Goal: Task Accomplishment & Management: Use online tool/utility

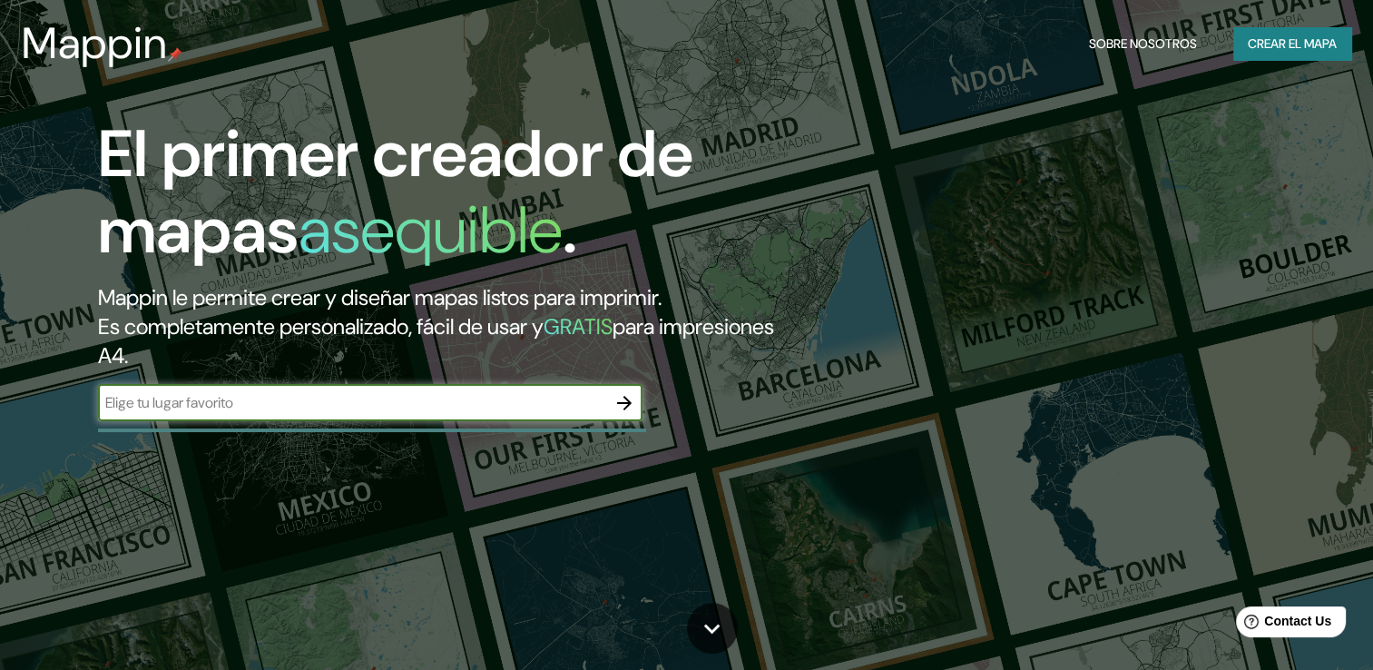
click at [369, 405] on input "text" at bounding box center [352, 402] width 508 height 21
type input "facultad [DATE] [GEOGRAPHIC_DATA]"
click at [624, 398] on icon "button" at bounding box center [625, 403] width 22 height 22
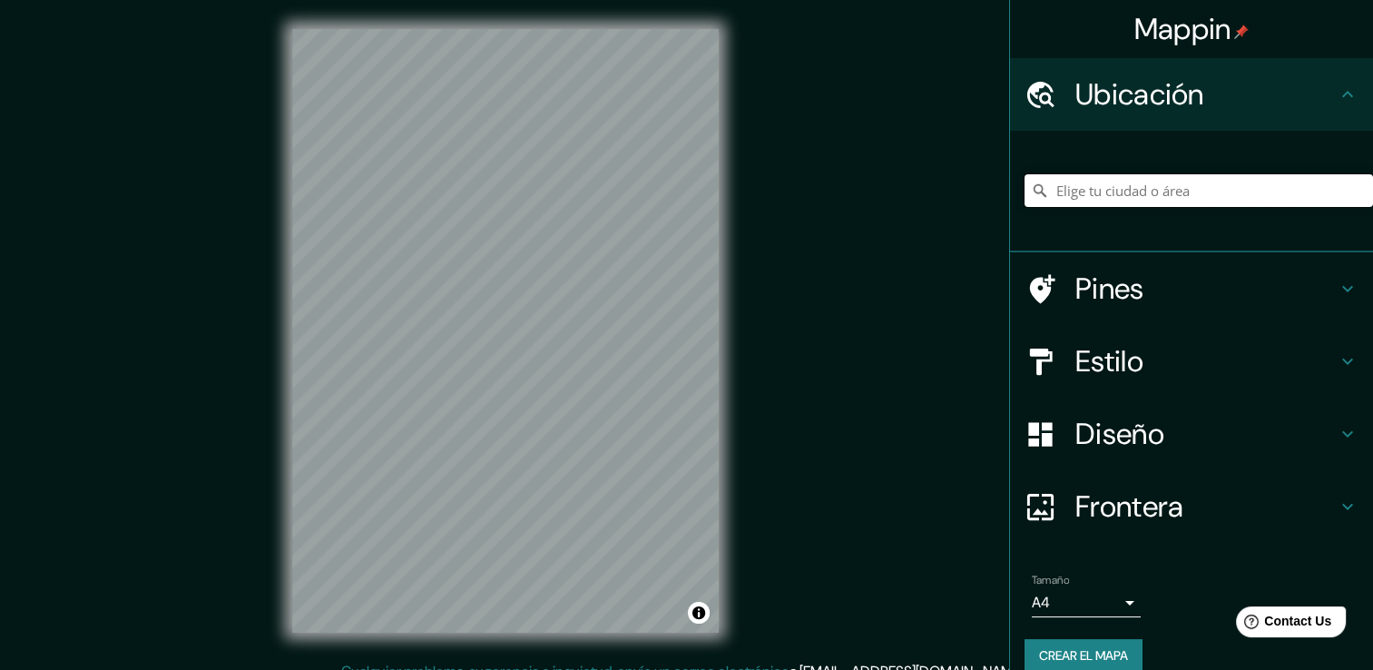
click at [1090, 190] on input "Elige tu ciudad o área" at bounding box center [1199, 190] width 349 height 33
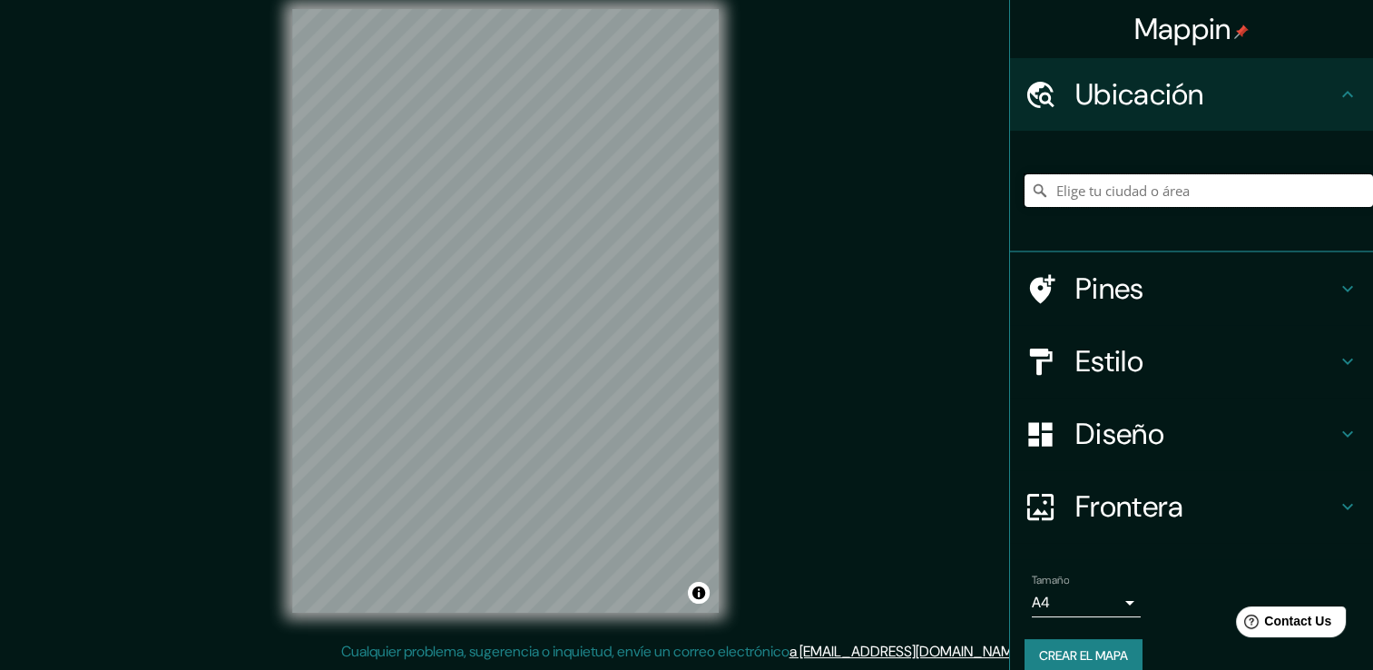
click at [1070, 192] on input "Elige tu ciudad o área" at bounding box center [1199, 190] width 349 height 33
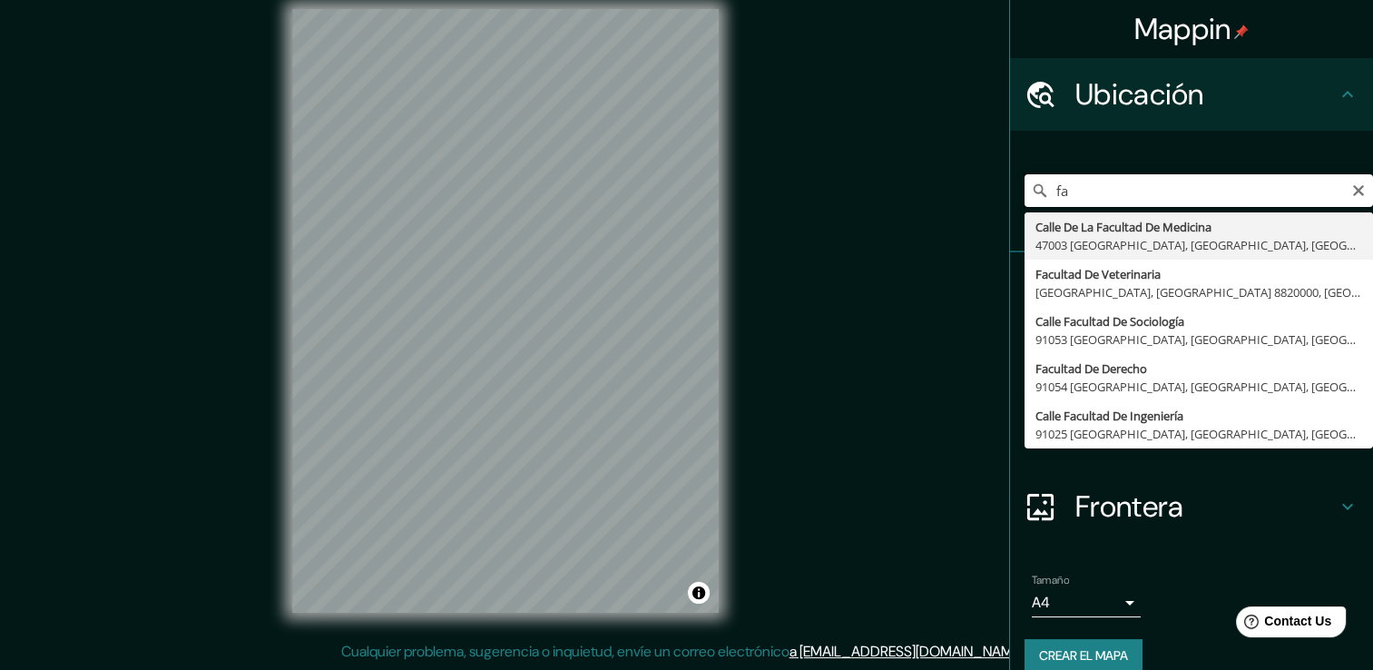
type input "f"
type input "[GEOGRAPHIC_DATA][DATE], [GEOGRAPHIC_DATA]"
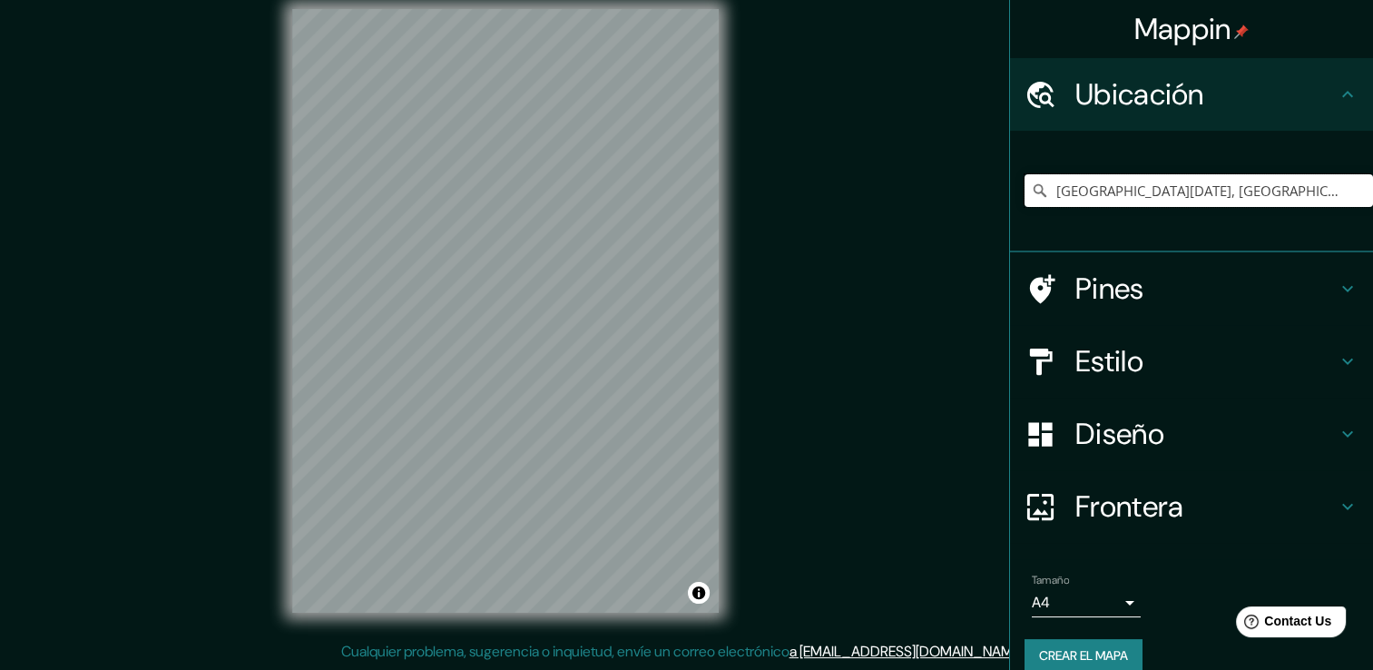
scroll to position [0, 0]
